Goal: Leave review/rating: Leave review/rating

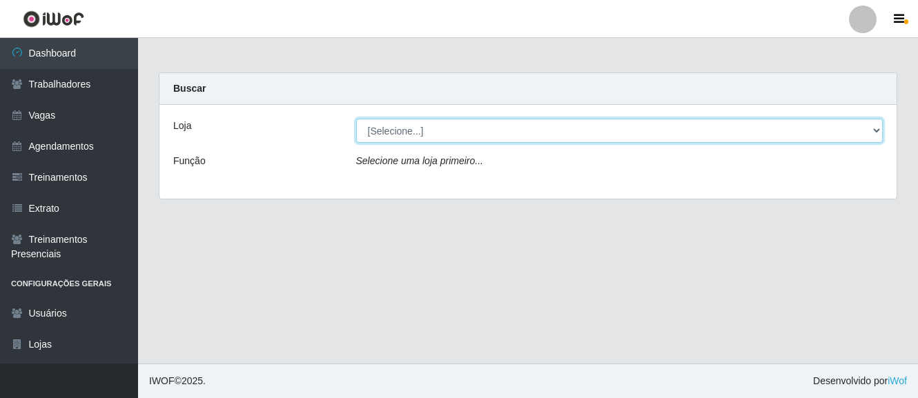
drag, startPoint x: 416, startPoint y: 131, endPoint x: 422, endPoint y: 135, distance: 7.1
click at [416, 131] on select "[Selecione...] O Cestão - [GEOGRAPHIC_DATA]" at bounding box center [619, 131] width 527 height 24
select select "238"
click at [356, 119] on select "[Selecione...] O Cestão - [GEOGRAPHIC_DATA]" at bounding box center [619, 131] width 527 height 24
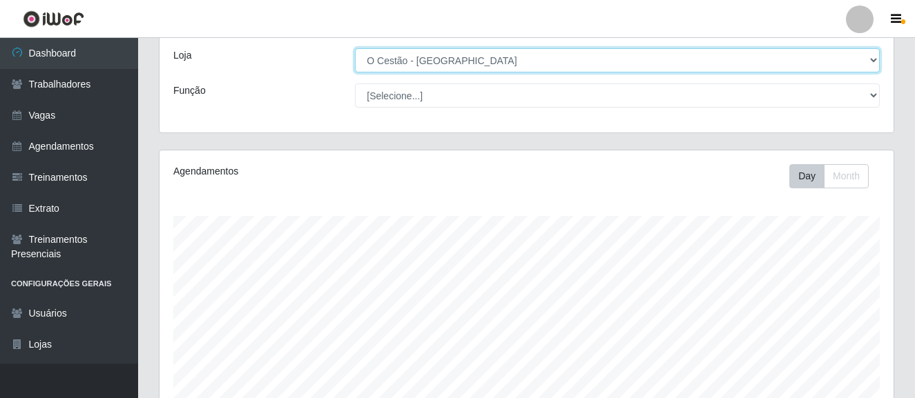
scroll to position [14, 0]
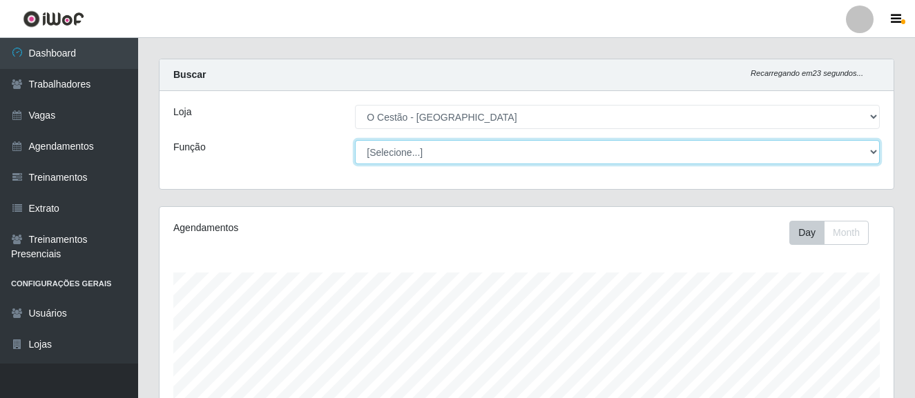
click at [418, 153] on select "[Selecione...] ASG ASG + ASG ++ Auxiliar de Estoque Auxiliar de Estoque + Auxil…" at bounding box center [617, 152] width 525 height 24
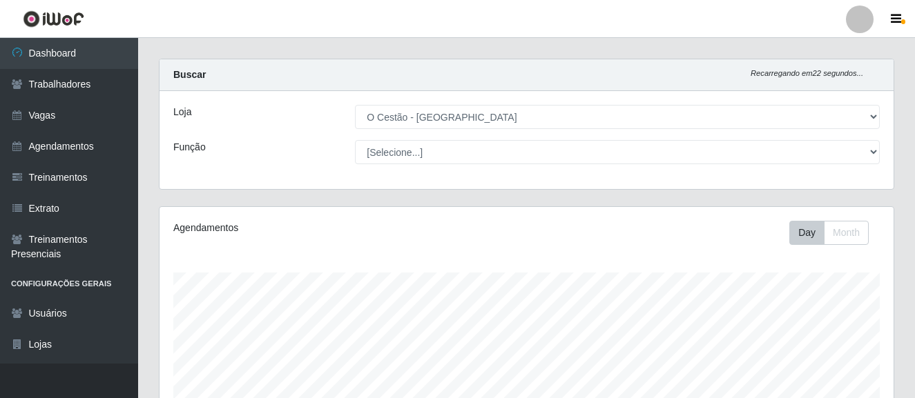
click at [257, 121] on div "Loja" at bounding box center [254, 117] width 182 height 24
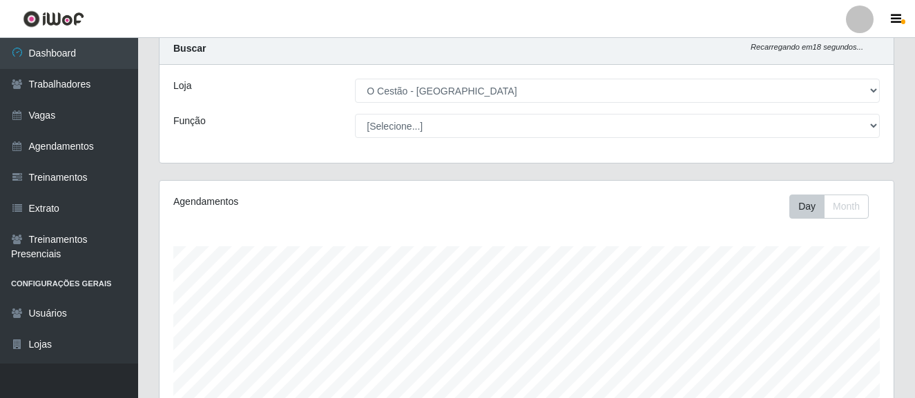
scroll to position [0, 0]
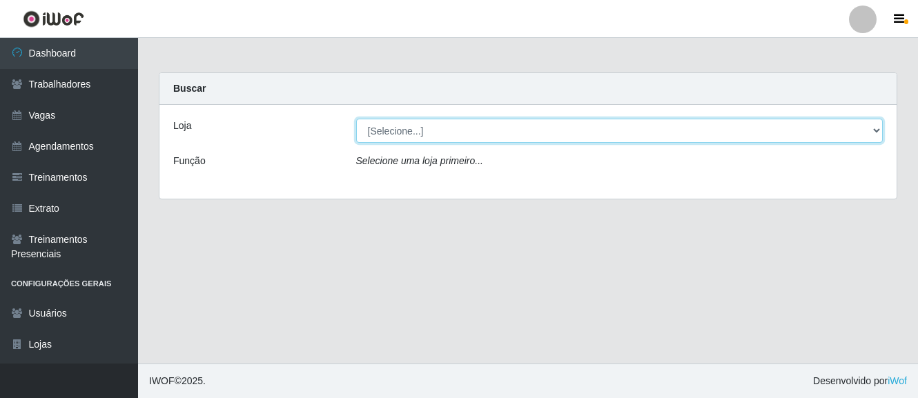
click at [425, 131] on select "[Selecione...] O Cestão - [GEOGRAPHIC_DATA]" at bounding box center [619, 131] width 527 height 24
select select "238"
click at [356, 119] on select "[Selecione...] O Cestão - [GEOGRAPHIC_DATA]" at bounding box center [619, 131] width 527 height 24
click at [418, 131] on select "[Selecione...] O Cestão - [GEOGRAPHIC_DATA]" at bounding box center [619, 131] width 527 height 24
select select "238"
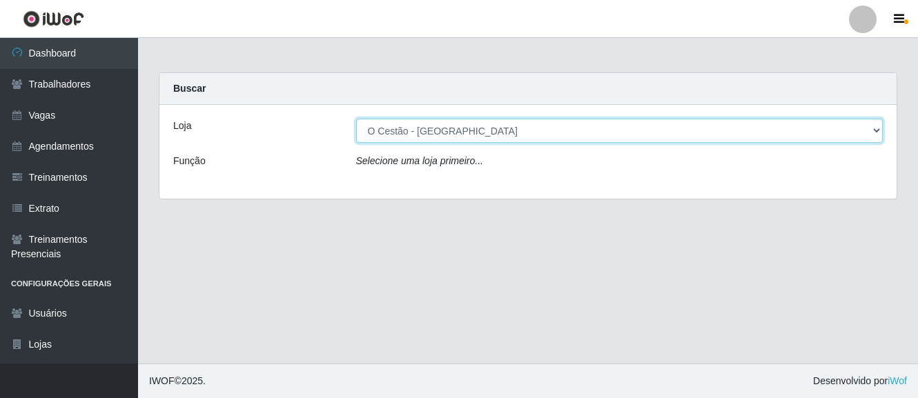
click at [356, 119] on select "[Selecione...] O Cestão - [GEOGRAPHIC_DATA]" at bounding box center [619, 131] width 527 height 24
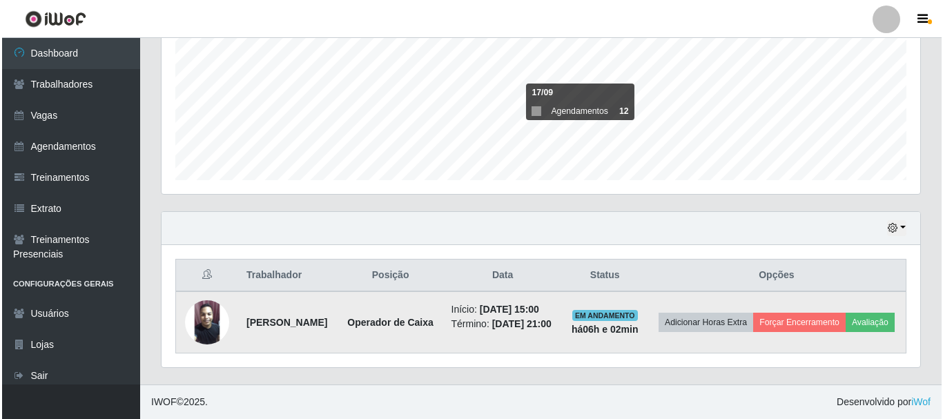
scroll to position [338, 0]
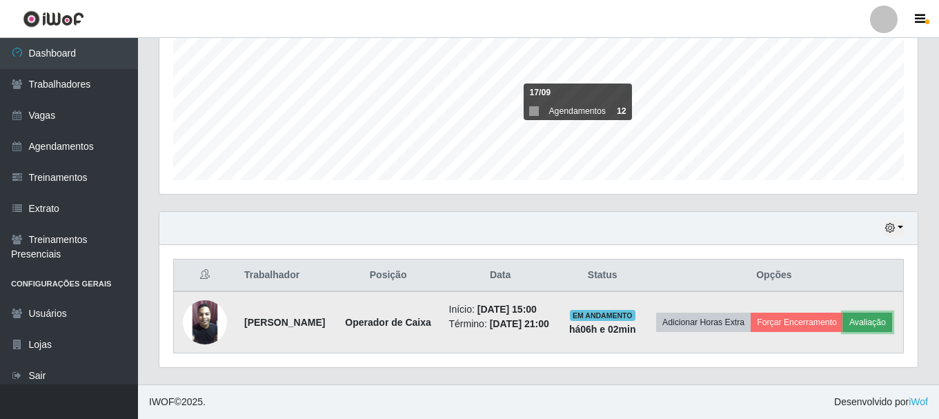
click at [843, 313] on button "Avaliação" at bounding box center [867, 322] width 49 height 19
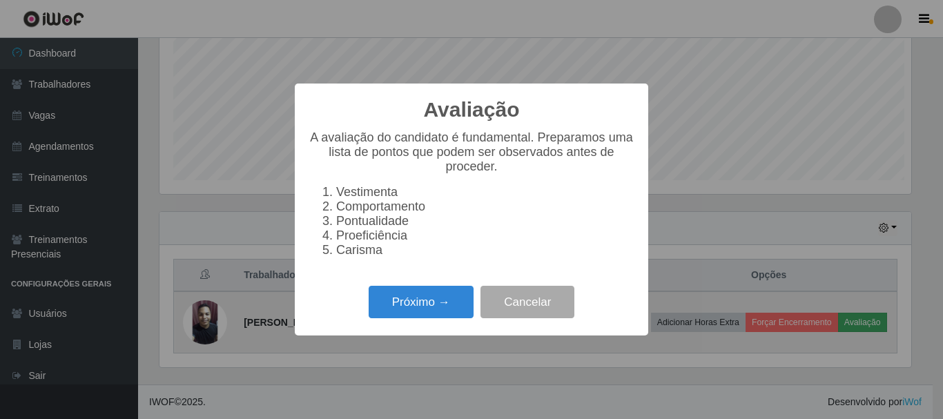
scroll to position [286, 752]
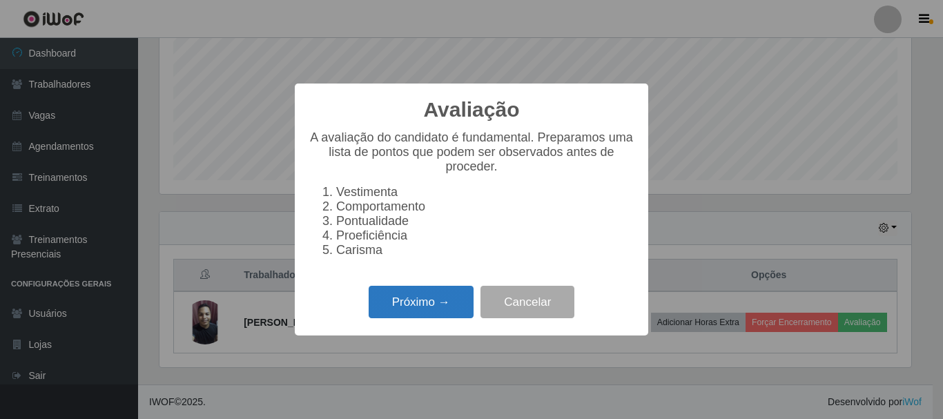
click at [418, 304] on button "Próximo →" at bounding box center [421, 302] width 105 height 32
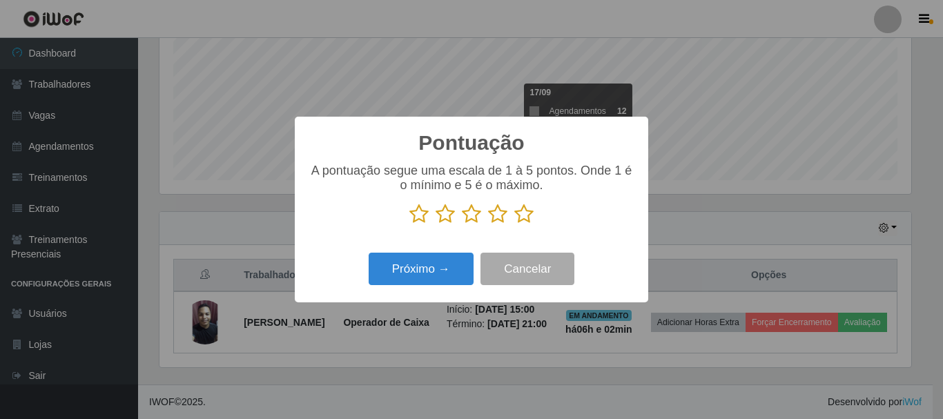
scroll to position [689904, 689439]
click at [423, 308] on div "Pontuação × A pontuação segue uma escala de 1 à 5 pontos. Onde 1 é o mínimo e 5…" at bounding box center [471, 209] width 943 height 419
click at [522, 216] on icon at bounding box center [523, 214] width 19 height 21
click at [514, 224] on input "radio" at bounding box center [514, 224] width 0 height 0
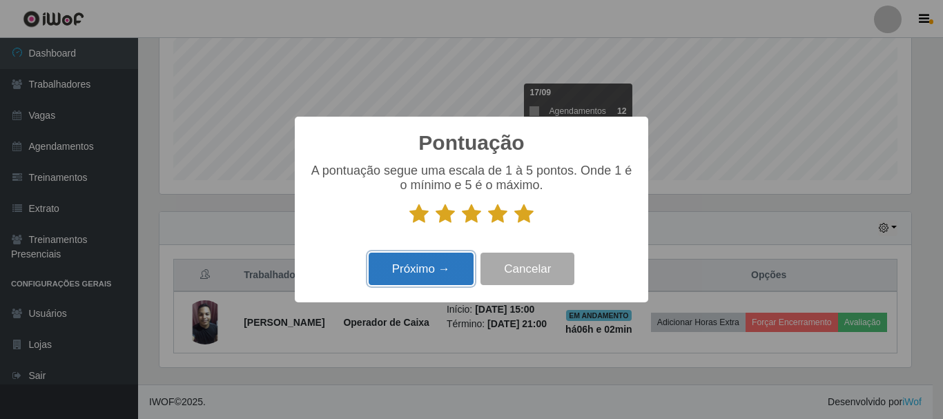
click at [439, 268] on button "Próximo →" at bounding box center [421, 269] width 105 height 32
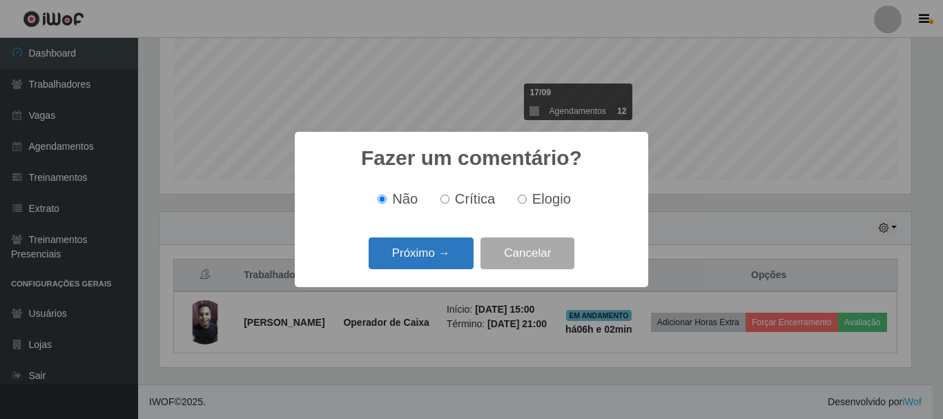
click at [437, 258] on button "Próximo →" at bounding box center [421, 253] width 105 height 32
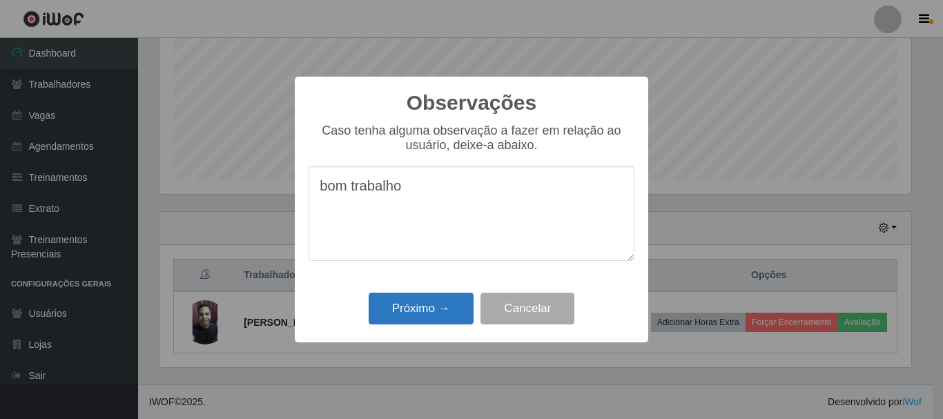
type textarea "bom trabalho"
click at [456, 306] on button "Próximo →" at bounding box center [421, 309] width 105 height 32
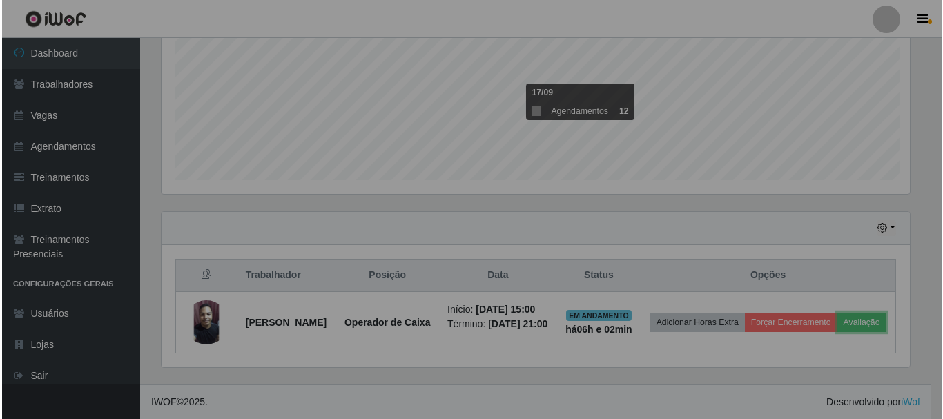
scroll to position [286, 759]
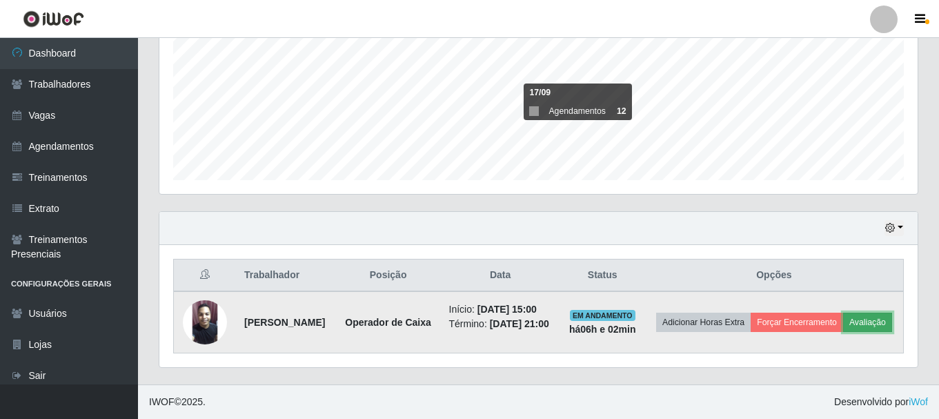
click at [843, 315] on button "Avaliação" at bounding box center [867, 322] width 49 height 19
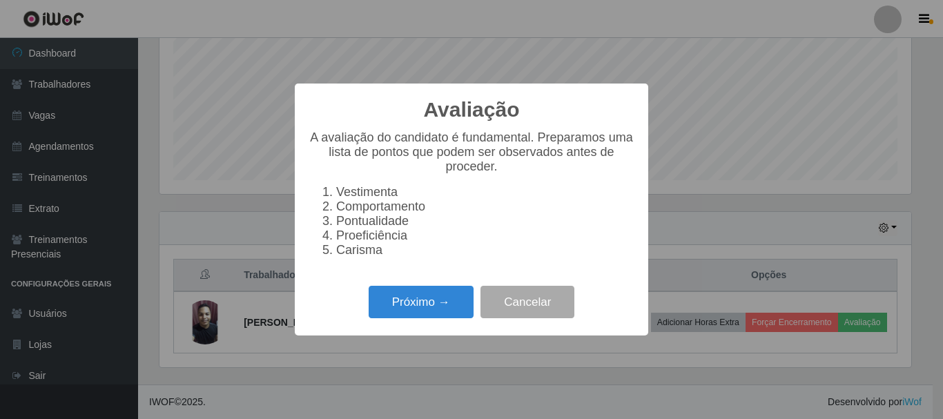
click at [818, 298] on div "Avaliação × A avaliação do candidato é fundamental. Preparamos uma lista de pon…" at bounding box center [471, 209] width 943 height 419
click at [419, 303] on button "Próximo →" at bounding box center [421, 302] width 105 height 32
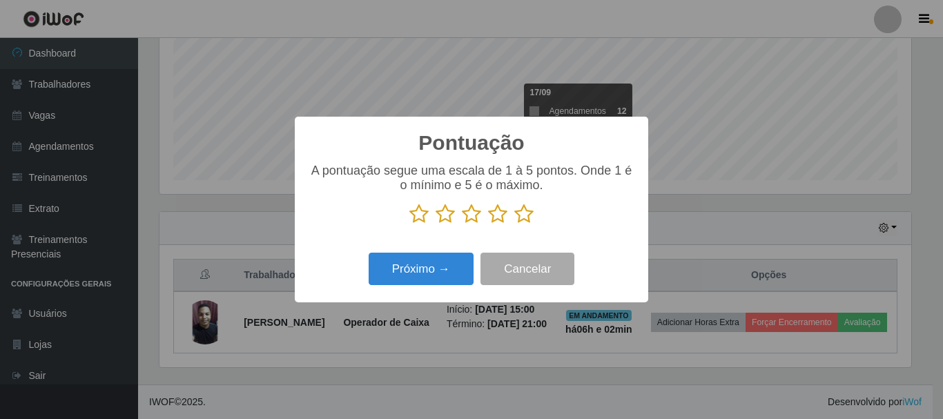
drag, startPoint x: 524, startPoint y: 219, endPoint x: 518, endPoint y: 223, distance: 7.1
click at [523, 219] on icon at bounding box center [523, 214] width 19 height 21
click at [514, 224] on input "radio" at bounding box center [514, 224] width 0 height 0
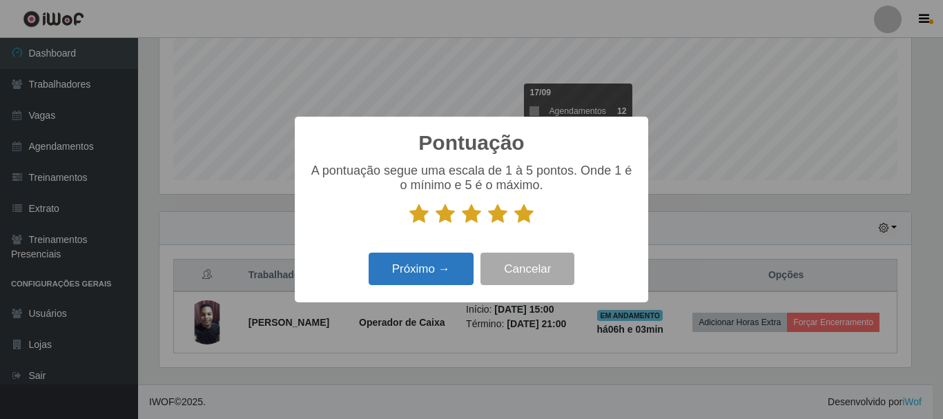
scroll to position [324, 0]
click at [444, 267] on button "Próximo →" at bounding box center [421, 269] width 105 height 32
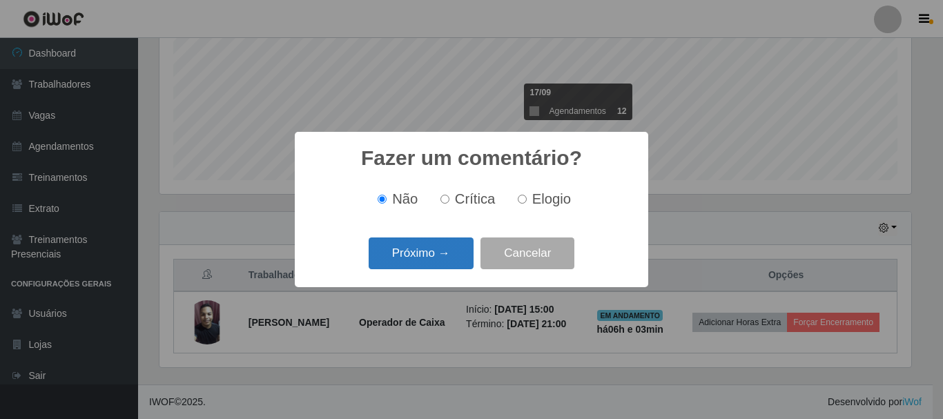
click at [427, 244] on button "Próximo →" at bounding box center [421, 253] width 105 height 32
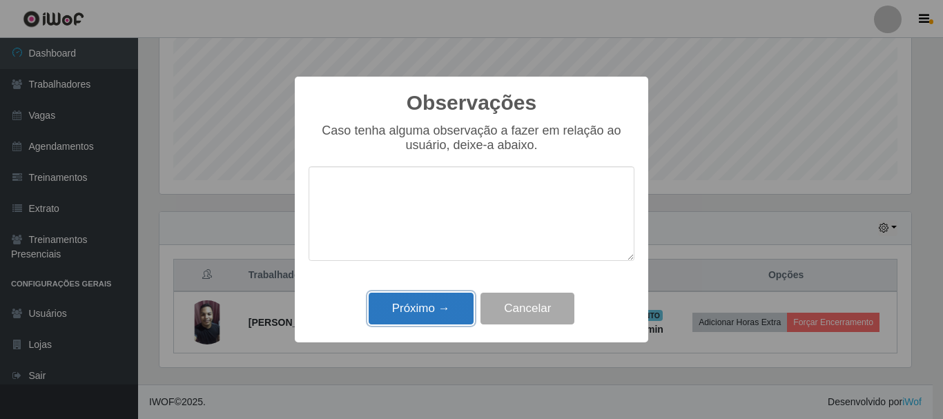
click at [418, 301] on button "Próximo →" at bounding box center [421, 309] width 105 height 32
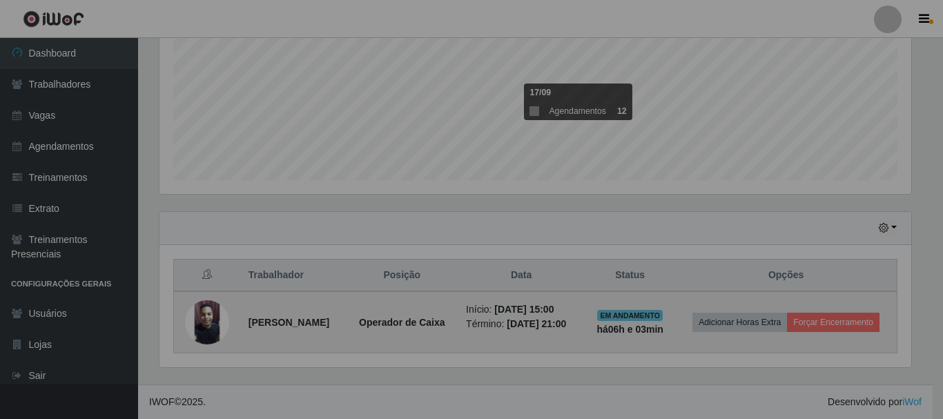
scroll to position [286, 759]
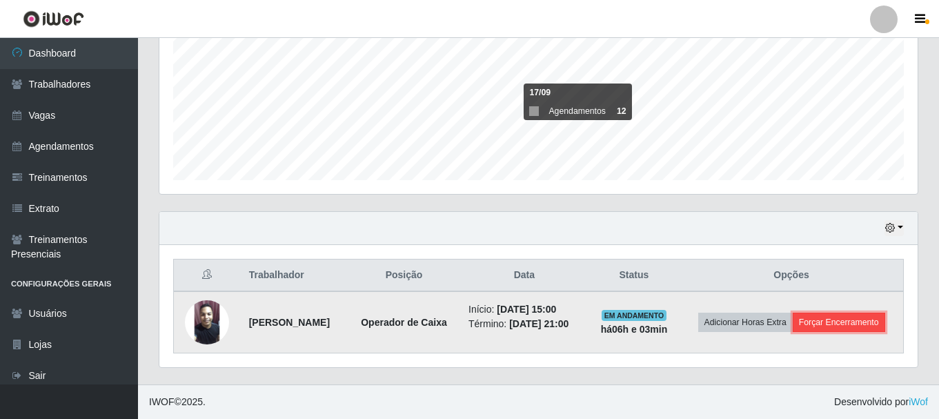
click at [793, 324] on button "Forçar Encerramento" at bounding box center [839, 322] width 92 height 19
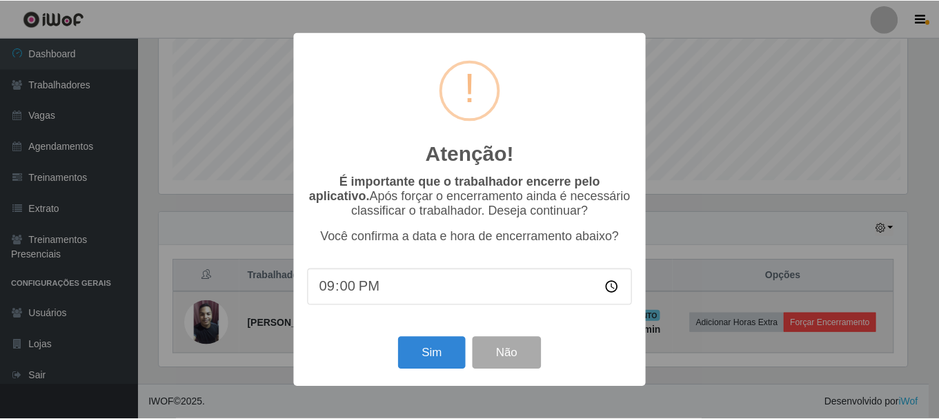
scroll to position [286, 752]
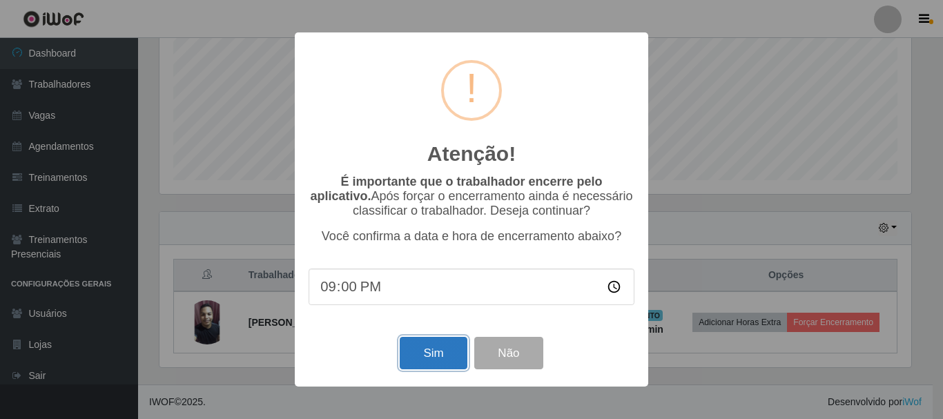
click at [435, 349] on button "Sim" at bounding box center [433, 353] width 67 height 32
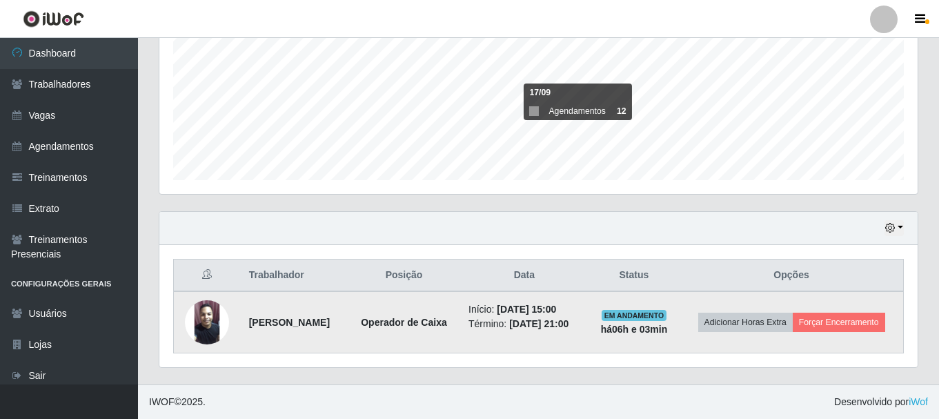
scroll to position [689904, 689439]
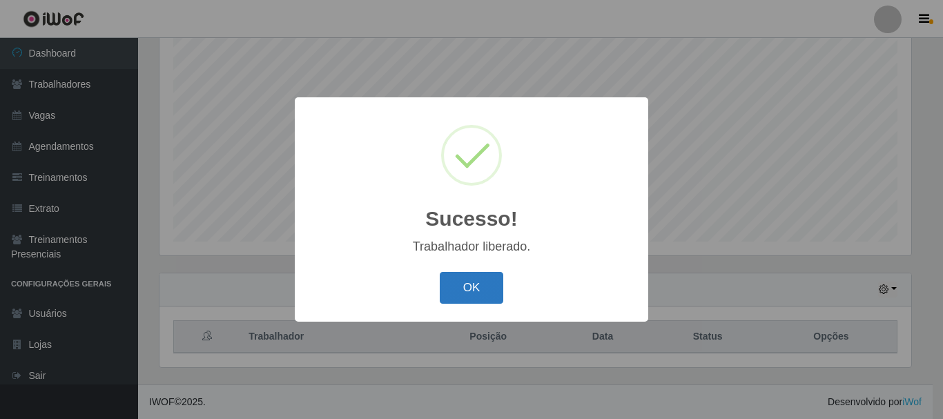
drag, startPoint x: 473, startPoint y: 286, endPoint x: 459, endPoint y: 275, distance: 18.2
click at [473, 284] on button "OK" at bounding box center [472, 288] width 64 height 32
